Goal: Task Accomplishment & Management: Manage account settings

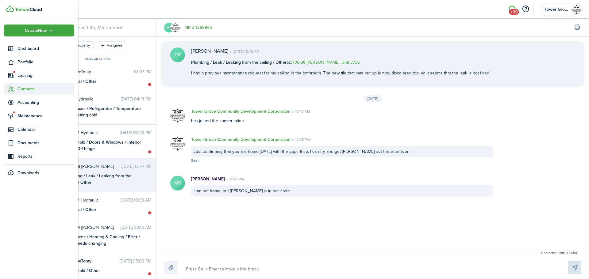
click at [23, 90] on span "Contacts" at bounding box center [45, 89] width 57 height 6
click at [26, 100] on span "Tenants" at bounding box center [45, 103] width 57 height 6
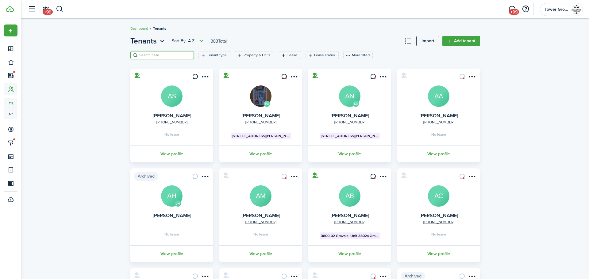
click at [173, 56] on input "search" at bounding box center [165, 55] width 54 height 6
type input "[PERSON_NAME]"
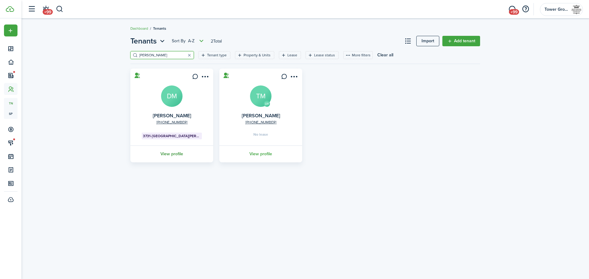
click at [173, 151] on link "View profile" at bounding box center [171, 154] width 85 height 17
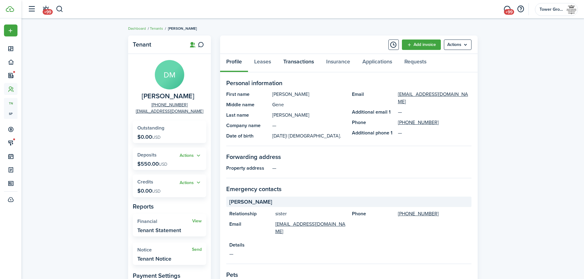
click at [293, 62] on link "Transactions" at bounding box center [298, 63] width 43 height 18
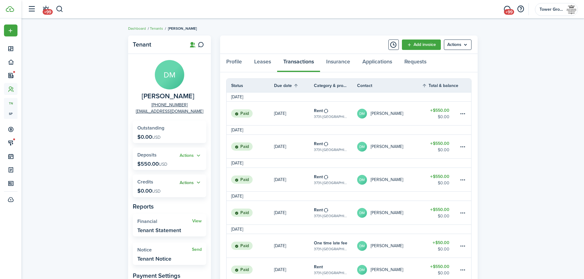
click at [196, 184] on button "Actions" at bounding box center [191, 182] width 22 height 7
click at [186, 193] on link "Add" at bounding box center [175, 194] width 54 height 10
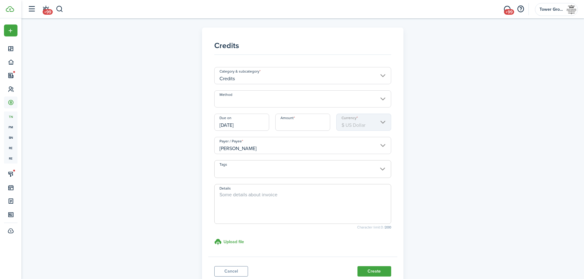
click at [274, 100] on input "Method" at bounding box center [302, 98] width 177 height 17
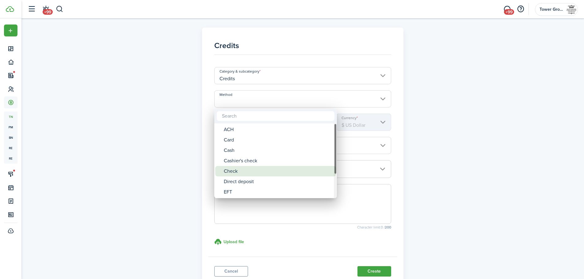
click at [267, 170] on div "Check" at bounding box center [278, 171] width 109 height 10
type input "Check"
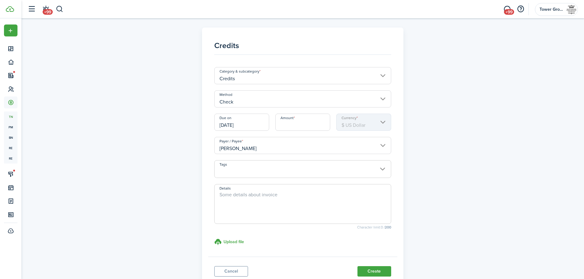
click at [262, 123] on input "[DATE]" at bounding box center [241, 122] width 55 height 17
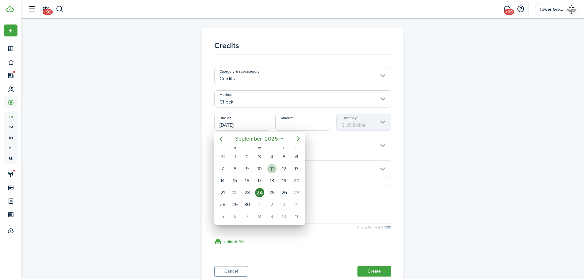
click at [271, 168] on div "11" at bounding box center [271, 168] width 9 height 9
type input "[DATE]"
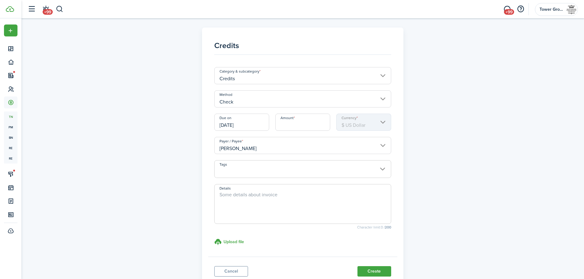
click at [290, 128] on input "Amount" at bounding box center [302, 122] width 55 height 17
type input "$275.00"
click at [236, 271] on link "Cancel" at bounding box center [231, 271] width 34 height 10
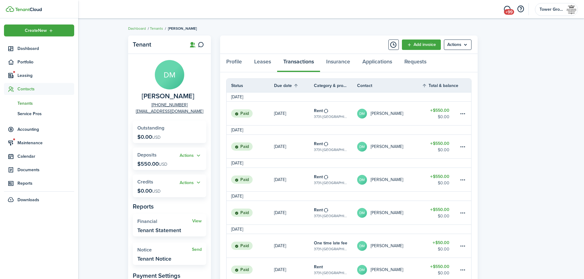
click at [25, 103] on span "Tenants" at bounding box center [45, 103] width 57 height 6
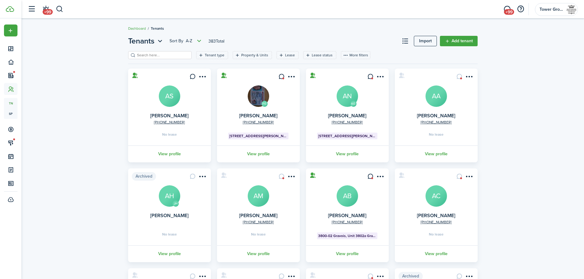
click at [159, 51] on header-page "Tenants Sort by A-Z 383 Total Import Add tenant" at bounding box center [303, 44] width 350 height 16
click at [160, 54] on input "search" at bounding box center [163, 55] width 54 height 6
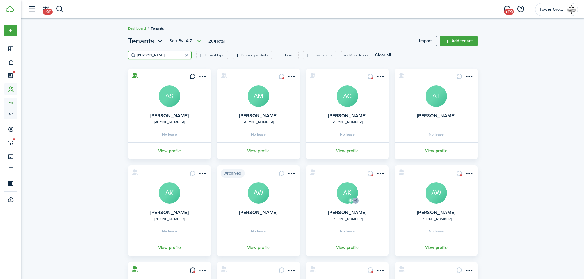
type input "[PERSON_NAME]"
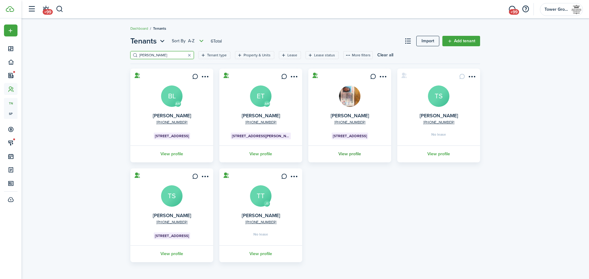
click at [342, 153] on link "View profile" at bounding box center [349, 154] width 85 height 17
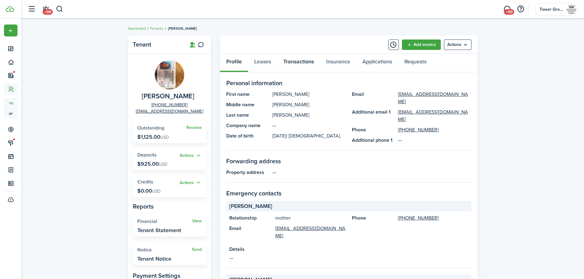
click at [303, 62] on link "Transactions" at bounding box center [298, 63] width 43 height 18
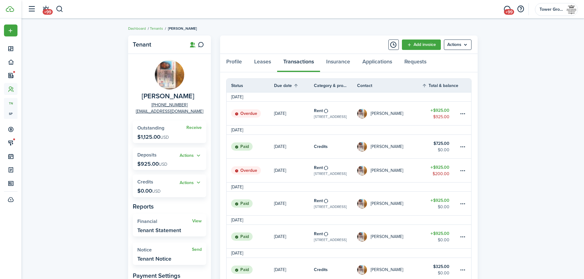
click at [445, 167] on table-amount-title "$925.00" at bounding box center [439, 167] width 19 height 6
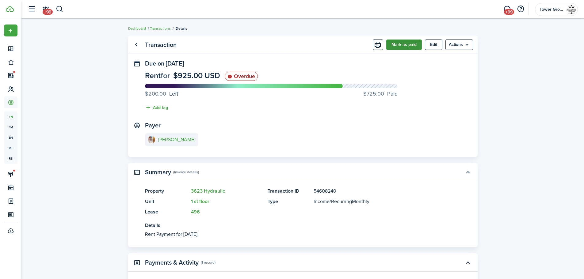
click at [405, 44] on button "Mark as paid" at bounding box center [404, 45] width 36 height 10
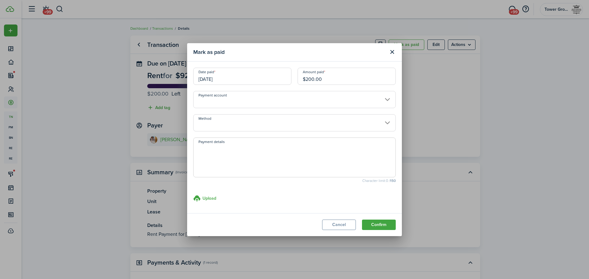
click at [357, 82] on input "$200.00" at bounding box center [346, 76] width 98 height 17
click at [309, 79] on input "$200.00" at bounding box center [346, 76] width 98 height 17
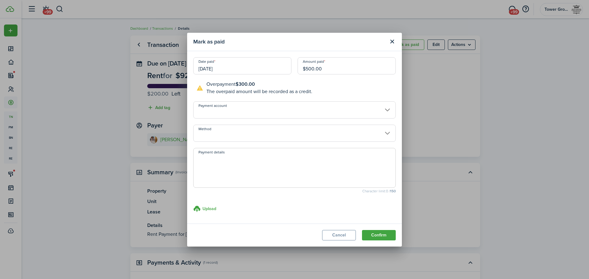
click at [342, 131] on input "Method" at bounding box center [294, 133] width 202 height 17
type input "$500.00"
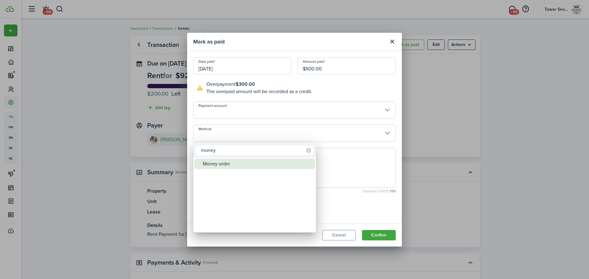
type input "money"
click at [296, 160] on div "Money order" at bounding box center [257, 164] width 109 height 10
type input "Money order"
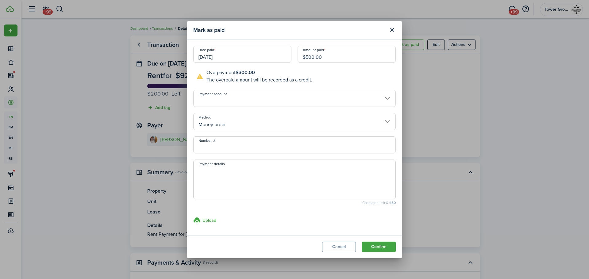
click at [301, 145] on input "Number, #" at bounding box center [294, 144] width 202 height 17
type input "22299827"
click at [376, 250] on button "Confirm" at bounding box center [379, 247] width 34 height 10
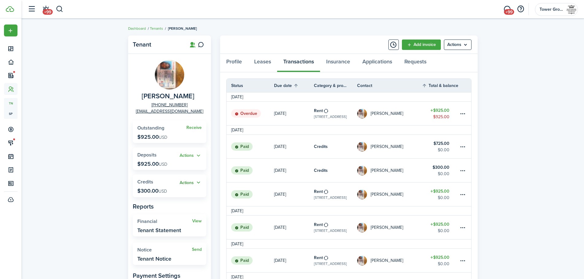
click at [188, 181] on button "Actions" at bounding box center [191, 182] width 22 height 7
click at [182, 204] on link "Apply" at bounding box center [175, 205] width 54 height 10
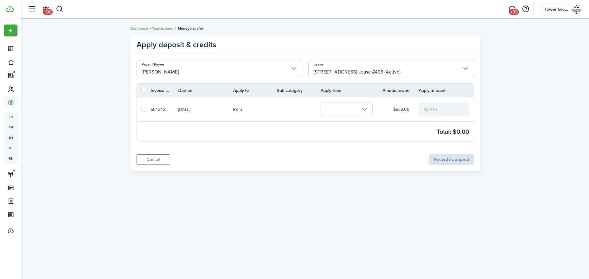
click at [143, 109] on label at bounding box center [143, 109] width 5 height 5
click at [141, 109] on input "checkbox" at bounding box center [141, 109] width 0 height 0
checkbox input "true"
click at [350, 108] on input "text" at bounding box center [346, 109] width 52 height 13
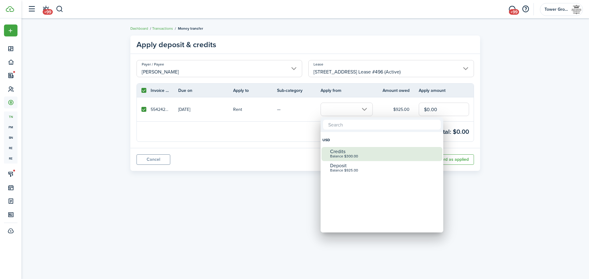
click at [349, 152] on div "Credits" at bounding box center [384, 152] width 109 height 6
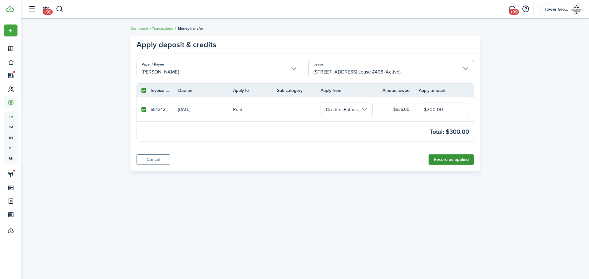
click at [446, 160] on button "Record as applied" at bounding box center [450, 160] width 45 height 10
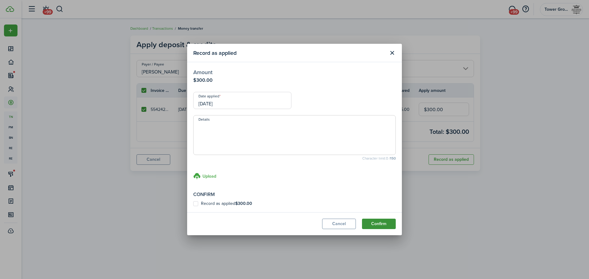
click at [387, 227] on button "Confirm" at bounding box center [379, 224] width 34 height 10
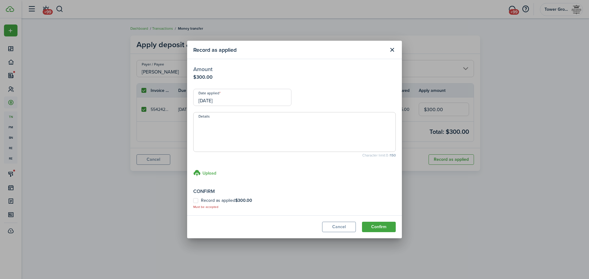
click at [196, 201] on label "Record as applied $300.00" at bounding box center [222, 200] width 59 height 5
click at [193, 204] on input "Record as applied $300.00" at bounding box center [193, 204] width 0 height 0
checkbox input "true"
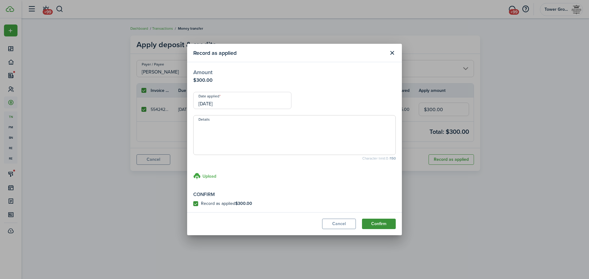
click at [373, 225] on button "Confirm" at bounding box center [379, 224] width 34 height 10
